Goal: Task Accomplishment & Management: Use online tool/utility

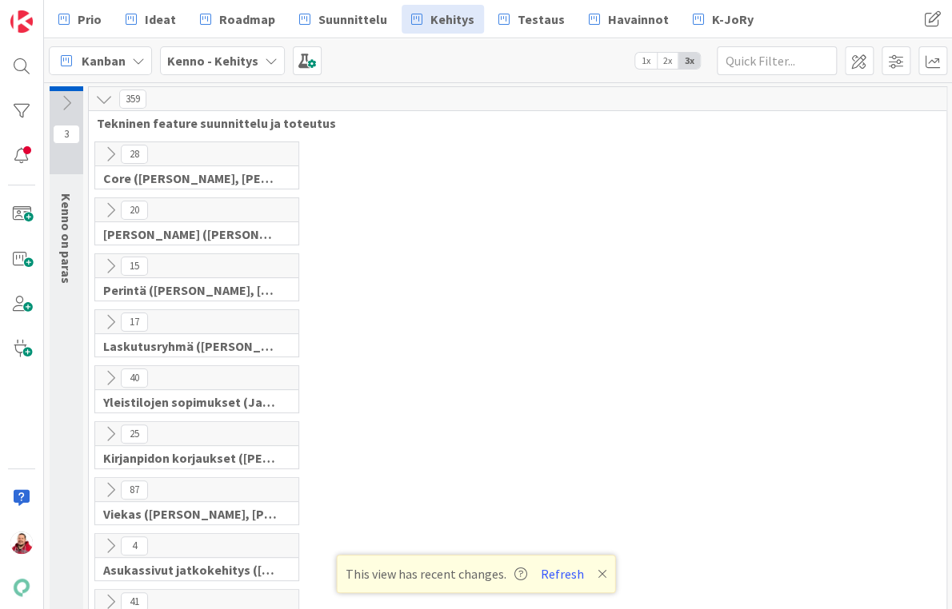
scroll to position [657, 0]
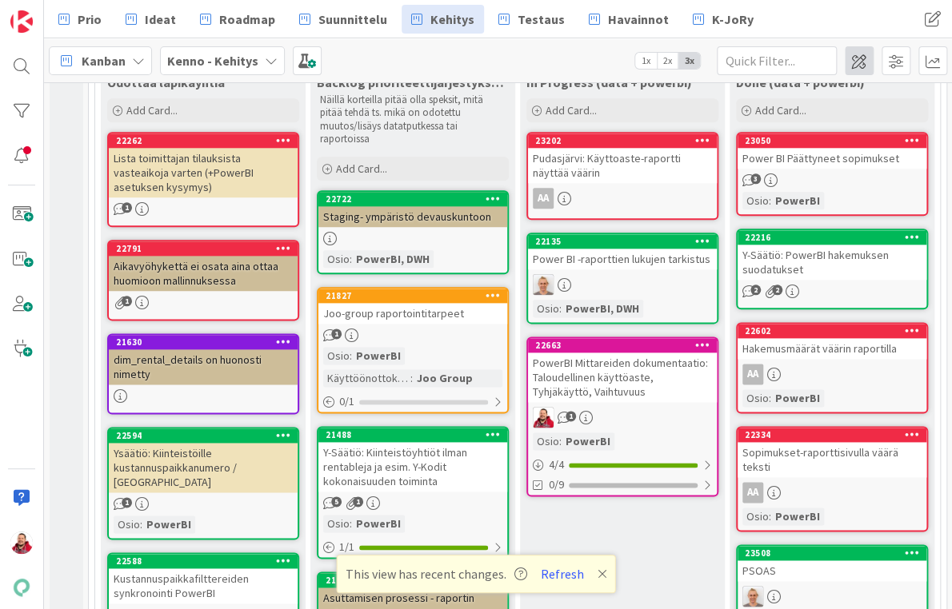
click at [537, 576] on button "Refresh" at bounding box center [562, 574] width 54 height 21
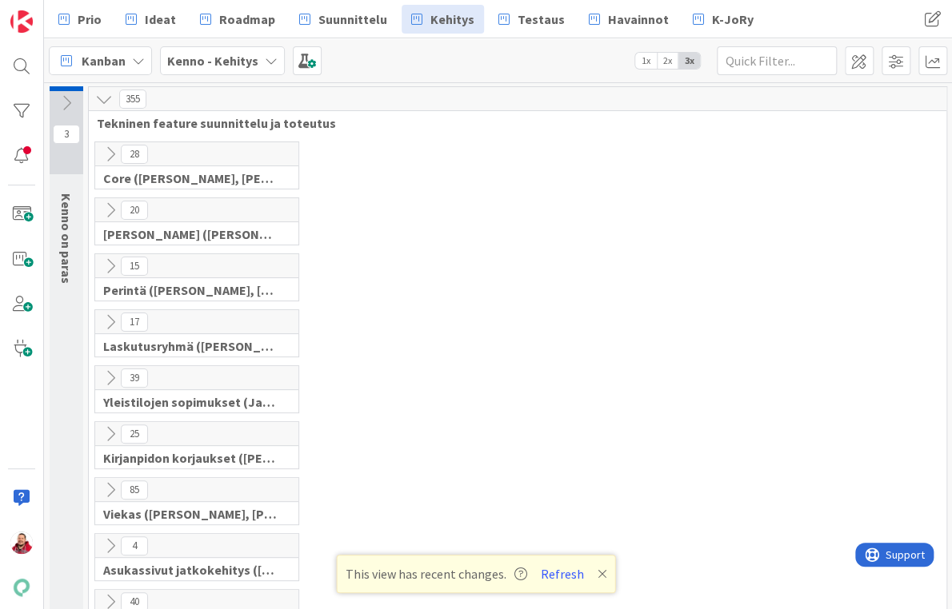
click at [597, 573] on icon at bounding box center [602, 574] width 10 height 13
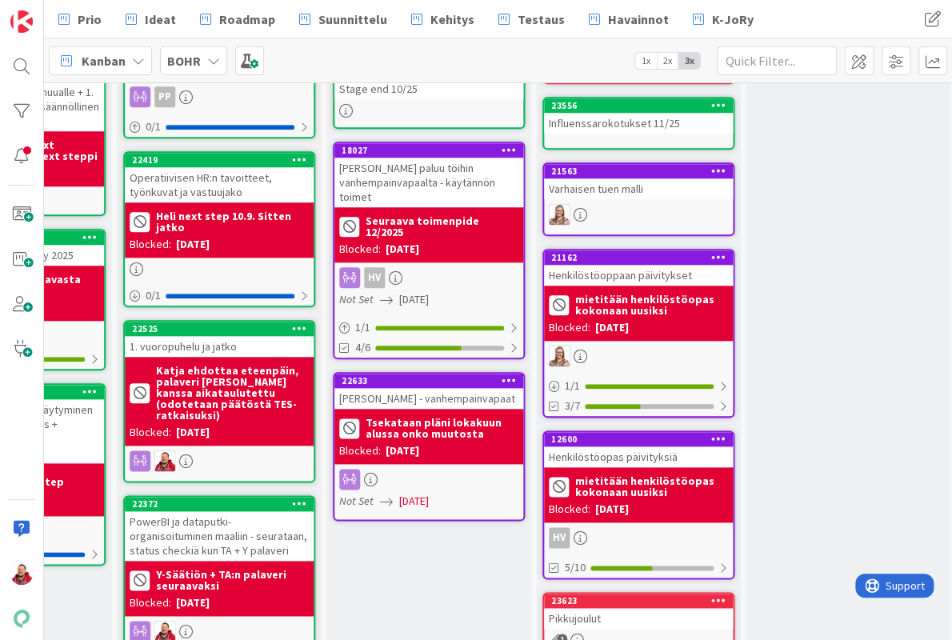
scroll to position [77, 352]
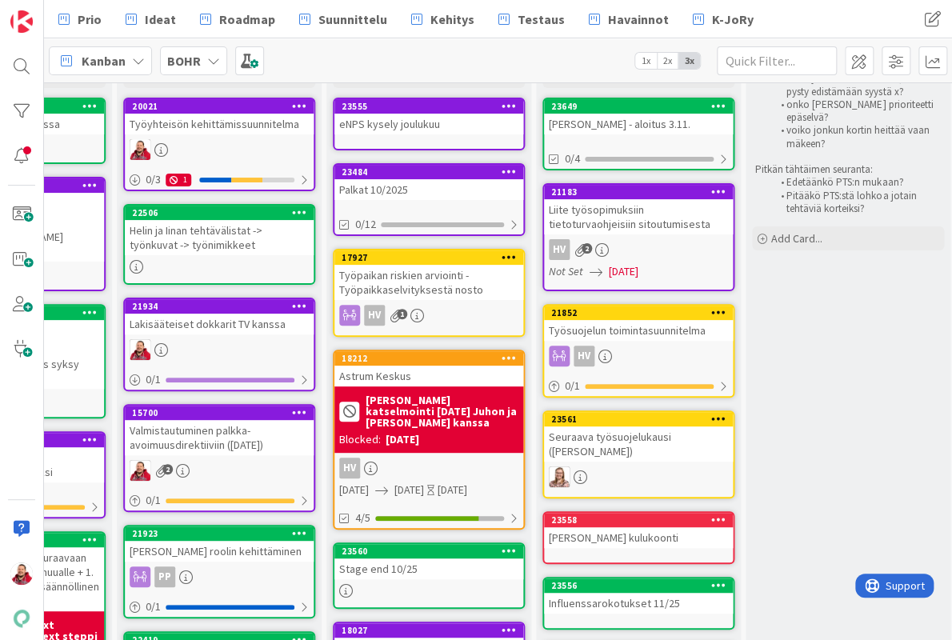
click at [180, 54] on b "BOHR" at bounding box center [184, 61] width 34 height 16
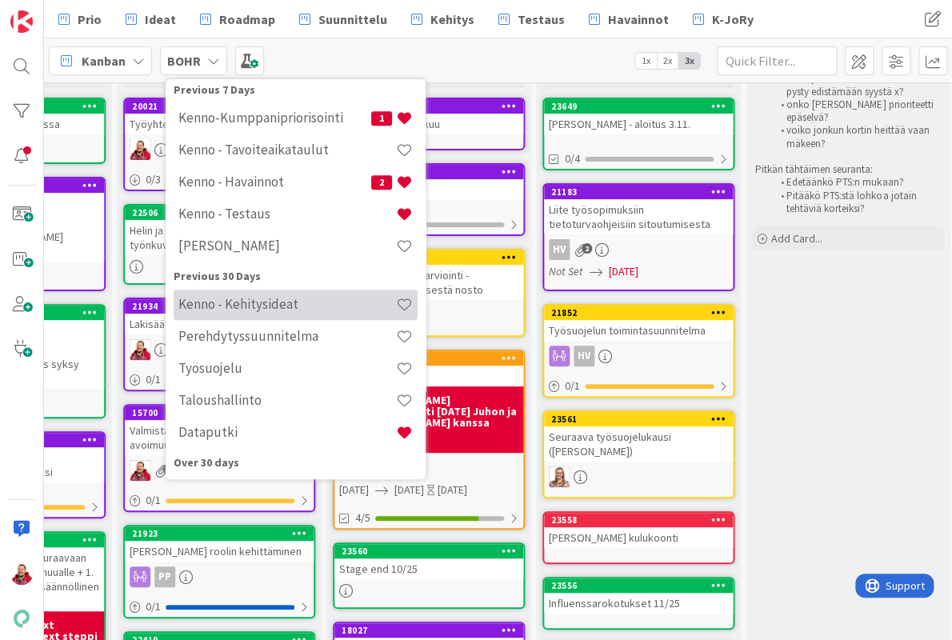
scroll to position [298, 0]
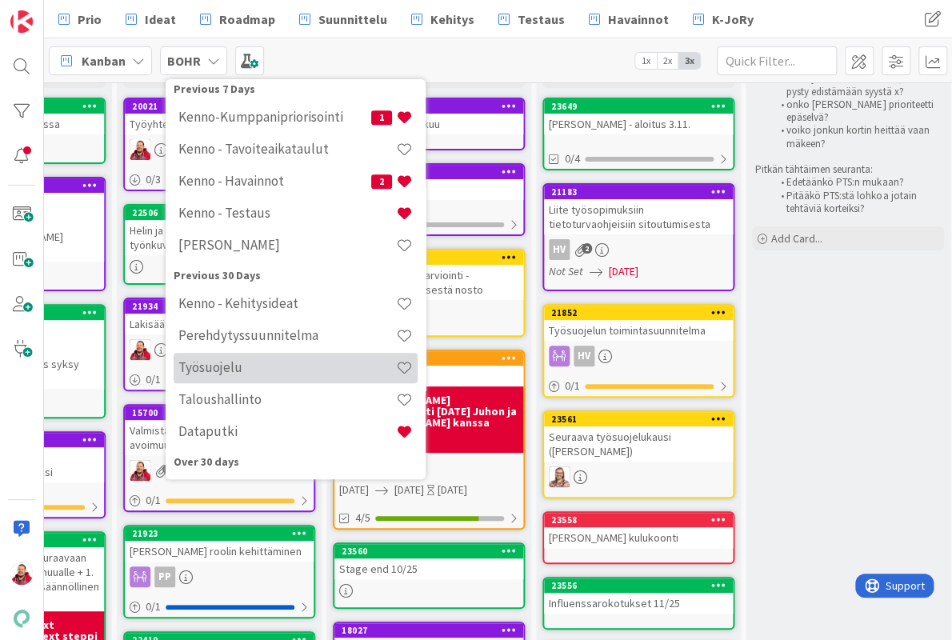
click at [239, 359] on h4 "Työsuojelu" at bounding box center [287, 367] width 218 height 16
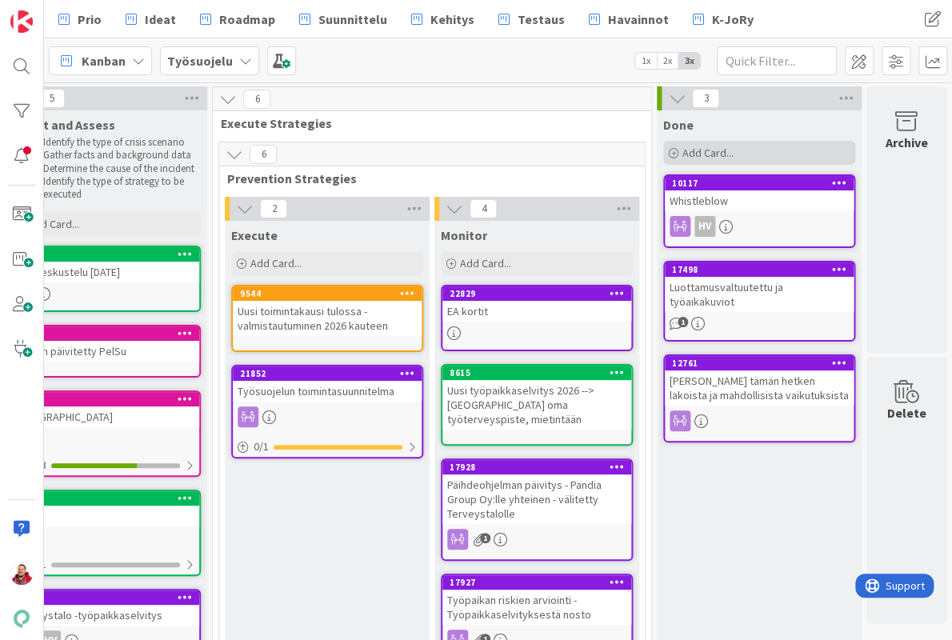
scroll to position [0, 257]
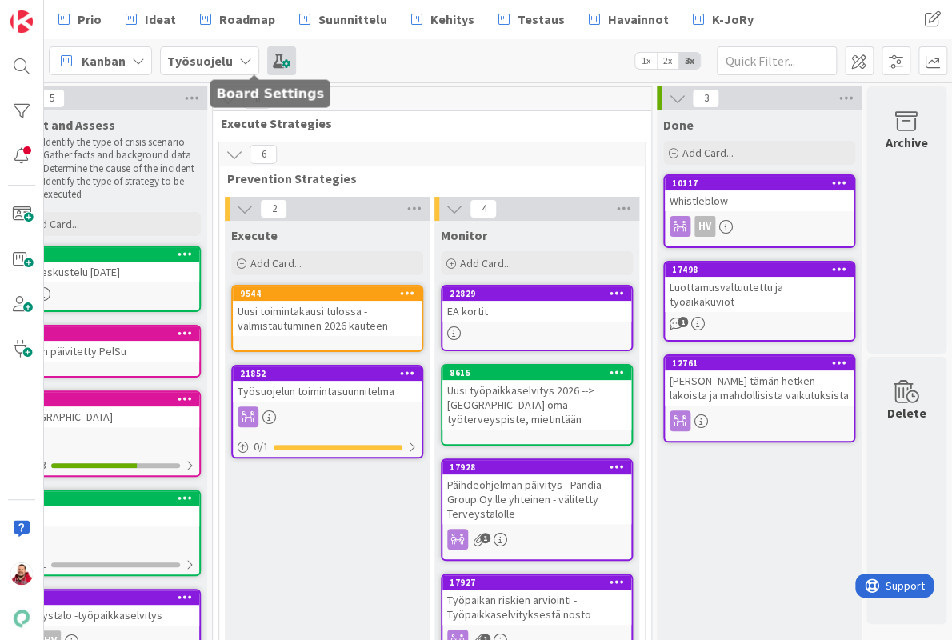
click at [267, 66] on span at bounding box center [281, 60] width 29 height 29
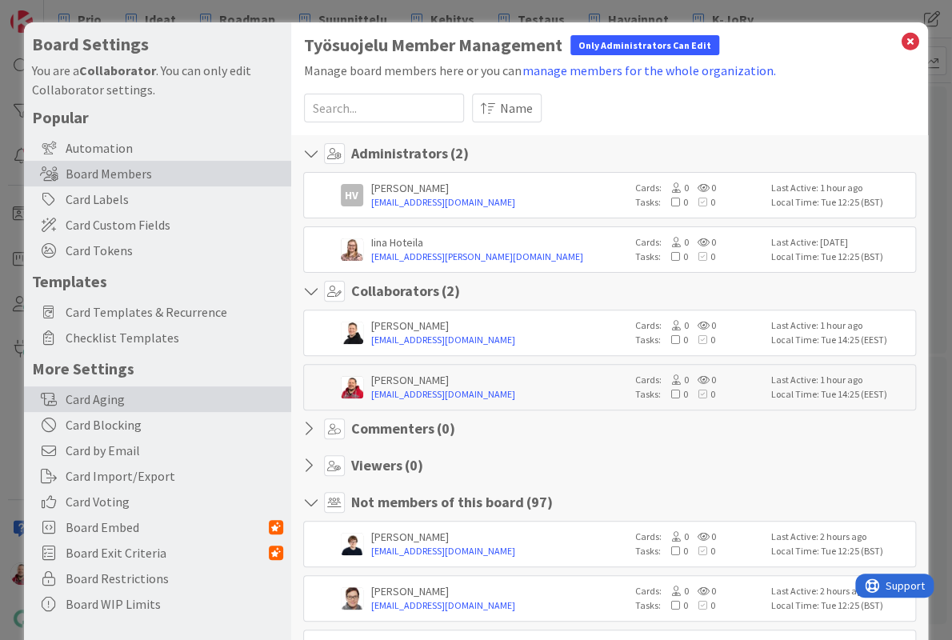
click at [146, 386] on div "Card Aging" at bounding box center [157, 399] width 267 height 26
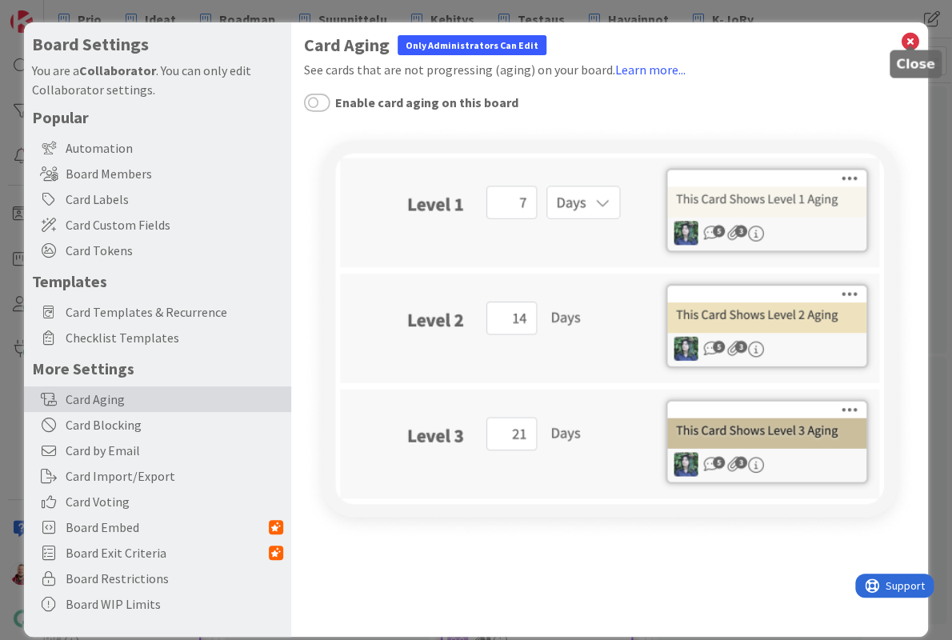
click at [909, 38] on icon at bounding box center [909, 41] width 21 height 22
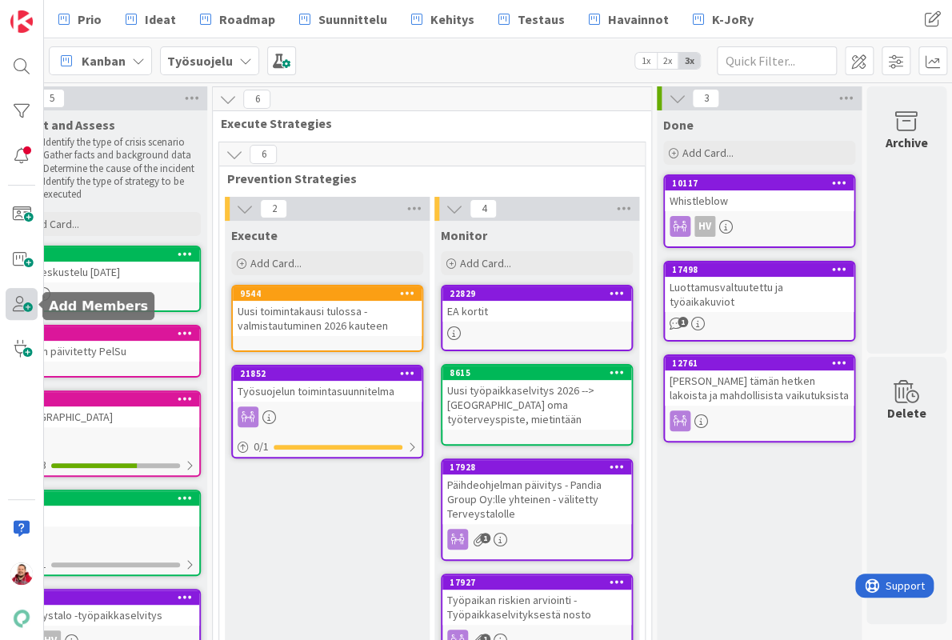
click at [22, 296] on span at bounding box center [22, 304] width 32 height 32
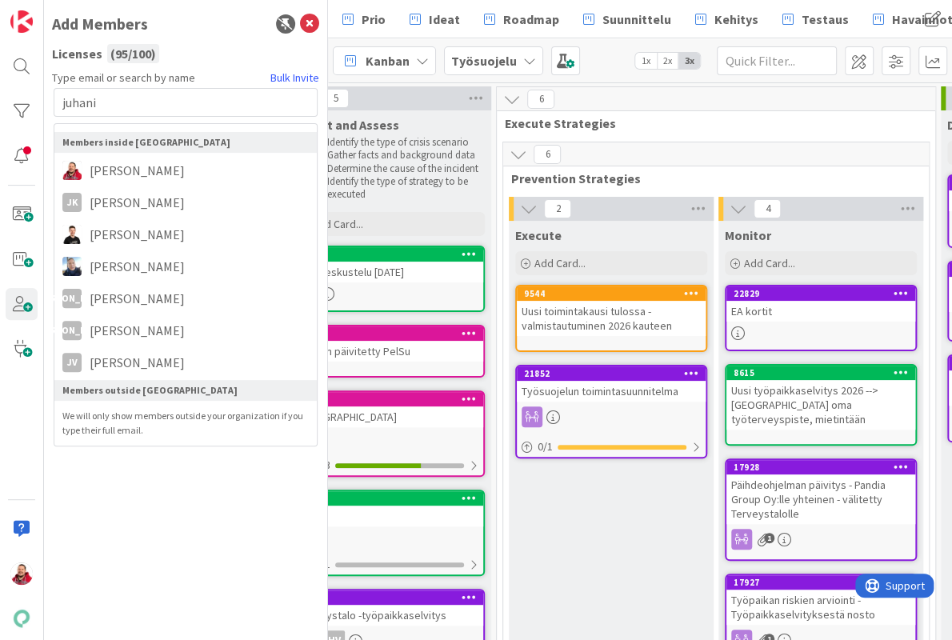
type input "juhani"
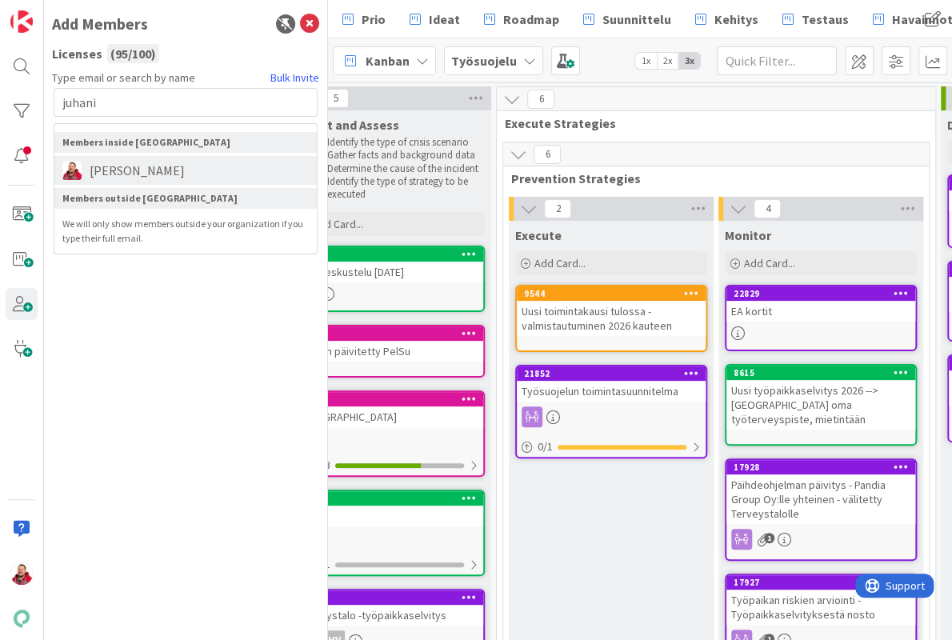
click at [219, 156] on li "[PERSON_NAME]" at bounding box center [185, 170] width 262 height 29
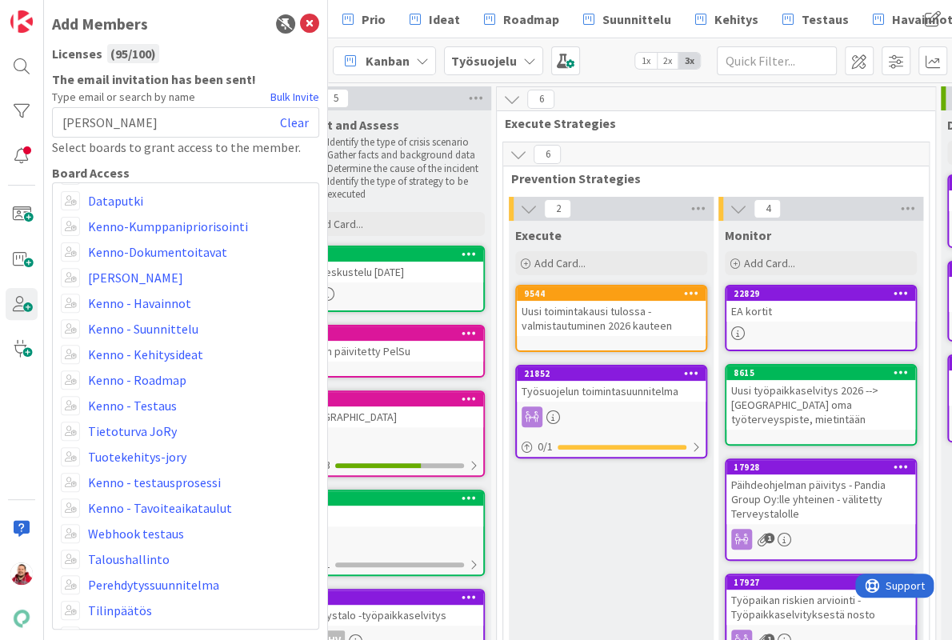
scroll to position [228, 0]
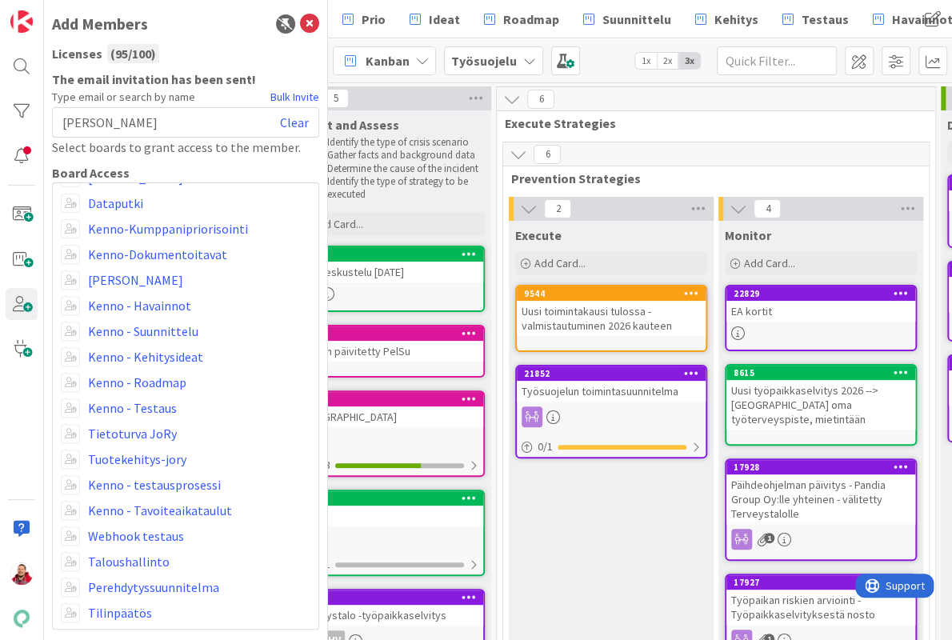
click at [694, 107] on div "6" at bounding box center [716, 99] width 438 height 24
click at [315, 24] on icon at bounding box center [309, 23] width 19 height 19
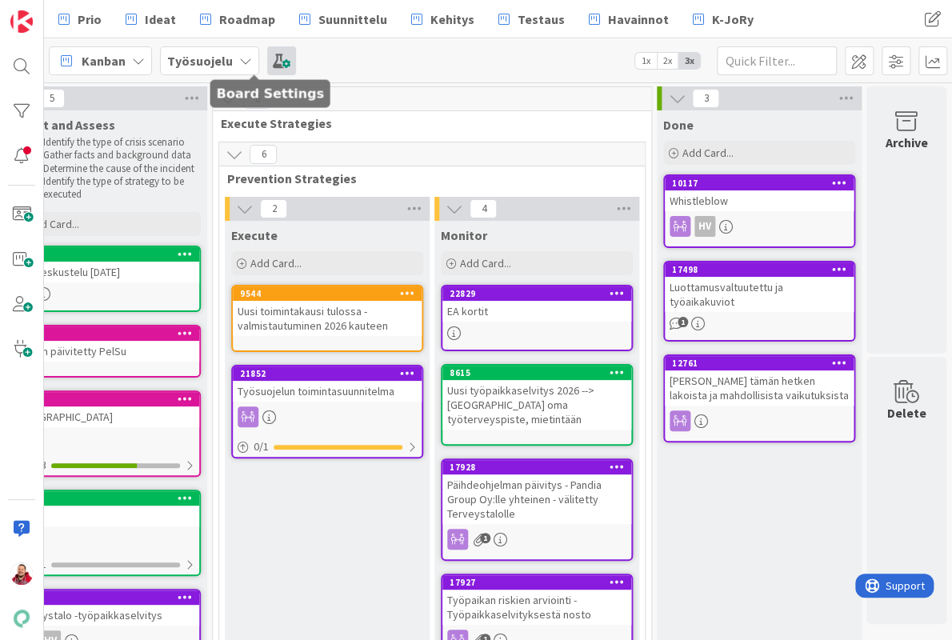
click at [267, 58] on span at bounding box center [281, 60] width 29 height 29
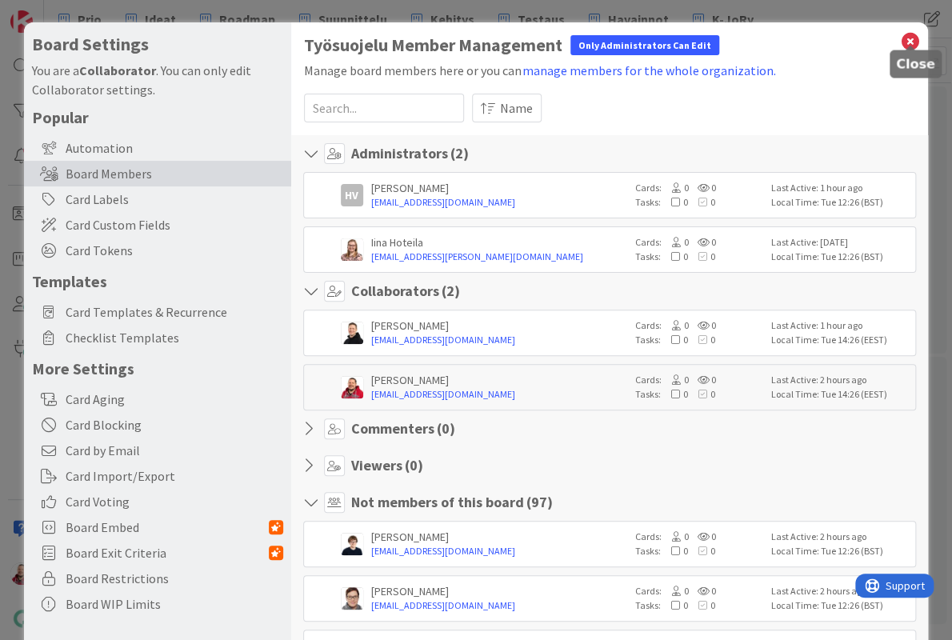
click at [905, 41] on icon at bounding box center [909, 41] width 21 height 22
